Goal: Navigation & Orientation: Understand site structure

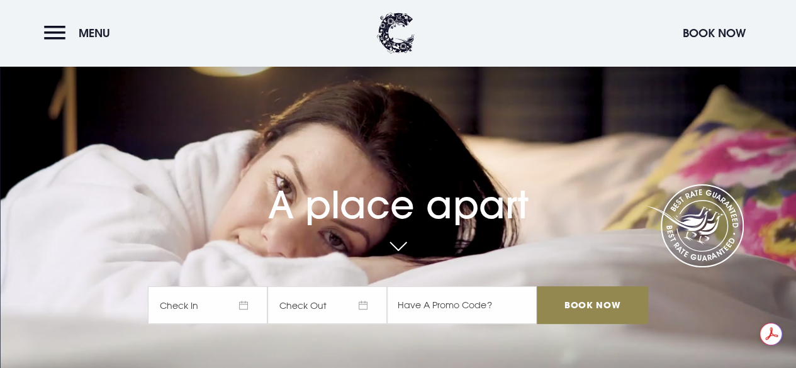
scroll to position [25, 0]
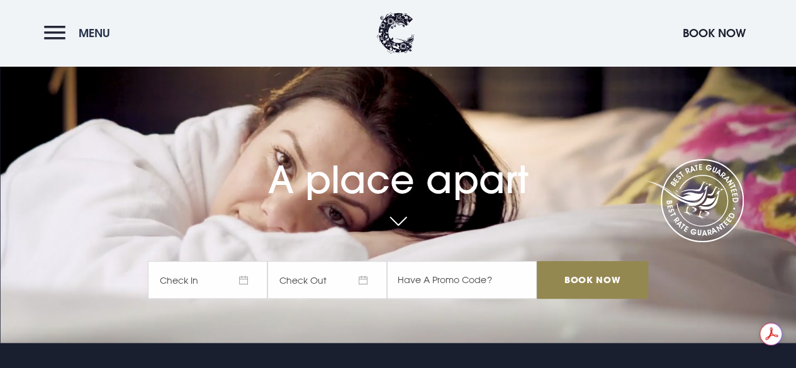
click at [45, 36] on button "Menu" at bounding box center [80, 33] width 72 height 27
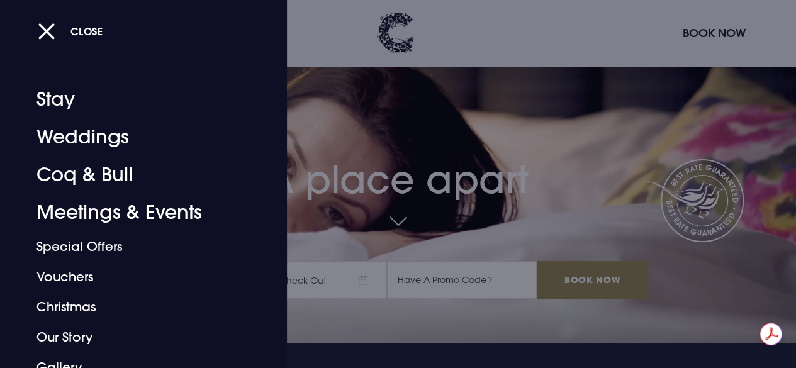
click at [287, 366] on div at bounding box center [398, 184] width 796 height 368
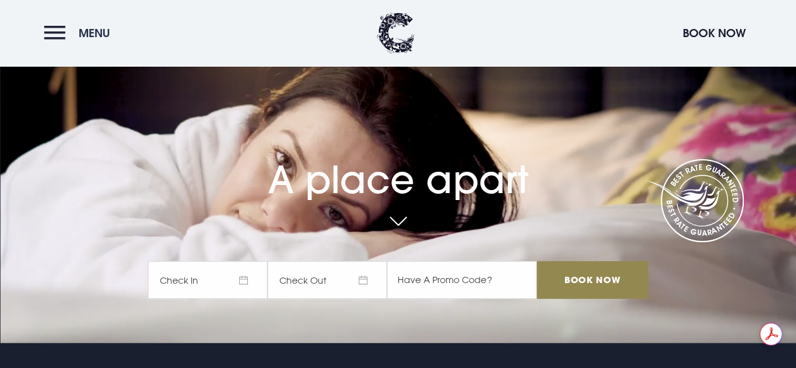
click at [55, 37] on button "Menu" at bounding box center [80, 33] width 72 height 27
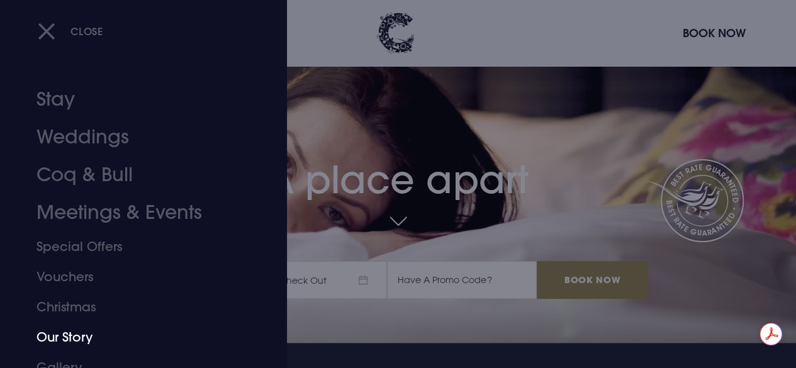
click at [61, 342] on link "Our Story" at bounding box center [135, 337] width 197 height 30
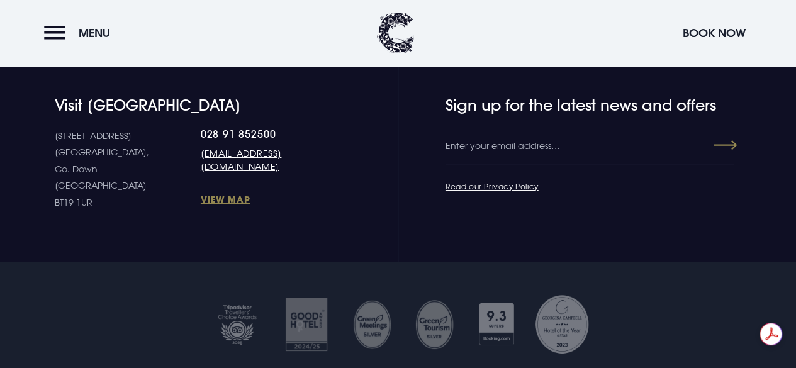
scroll to position [2190, 0]
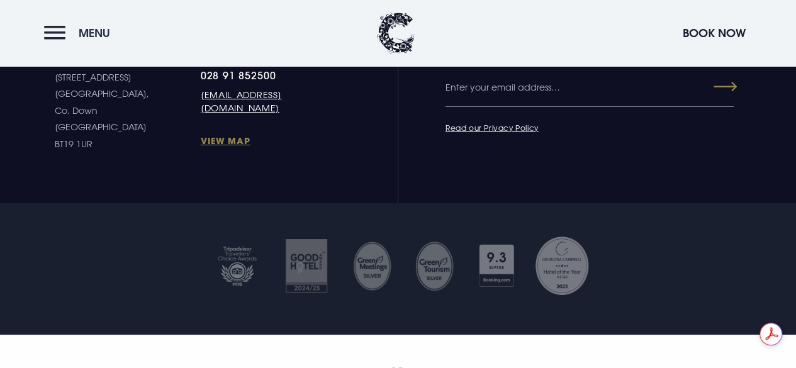
click at [57, 45] on button "Menu" at bounding box center [80, 33] width 72 height 27
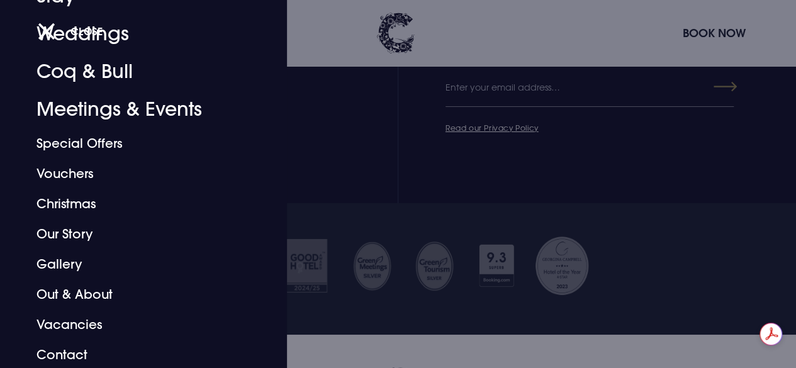
scroll to position [105, 0]
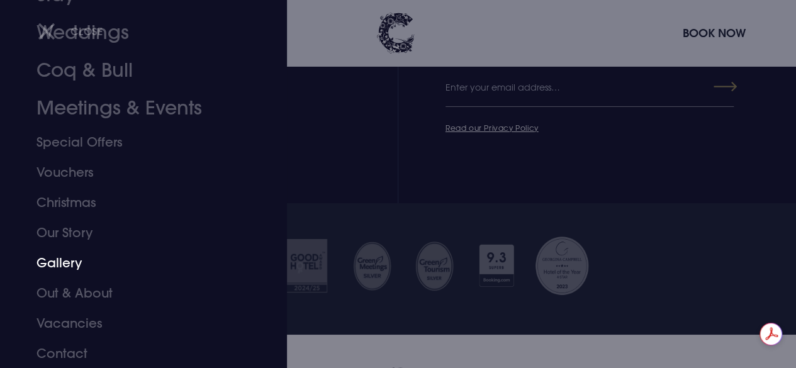
click at [60, 262] on link "Gallery" at bounding box center [135, 263] width 197 height 30
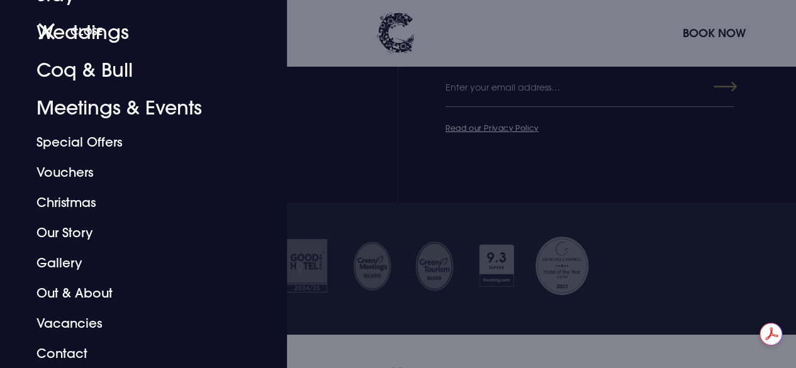
scroll to position [2184, 0]
